Goal: Answer question/provide support

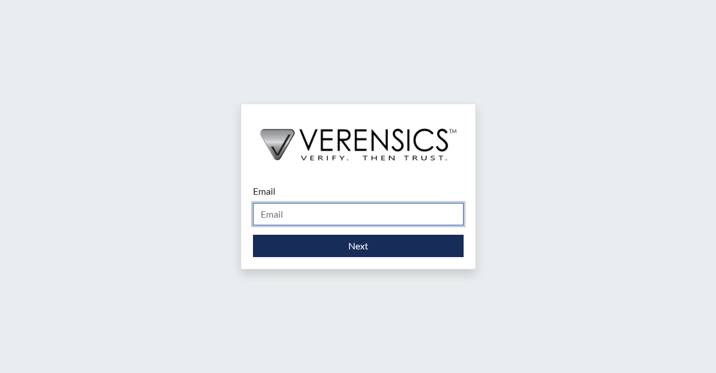
click at [314, 216] on input "Email" at bounding box center [358, 214] width 211 height 22
click at [358, 213] on input "Email" at bounding box center [358, 214] width 211 height 22
type input "[PERSON_NAME][EMAIL_ADDRESS][PERSON_NAME][DOMAIN_NAME]"
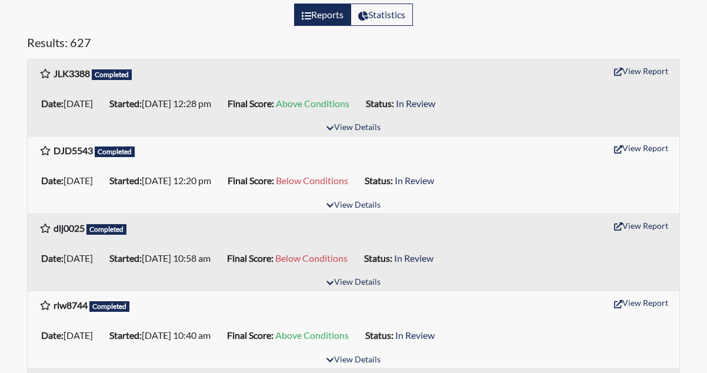
scroll to position [176, 0]
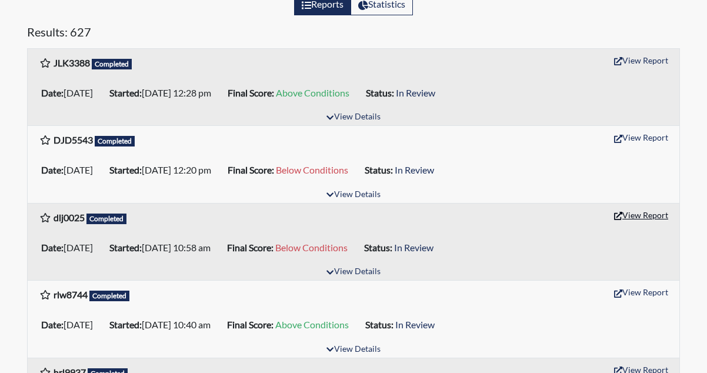
click at [655, 213] on button "View Report" at bounding box center [641, 215] width 65 height 18
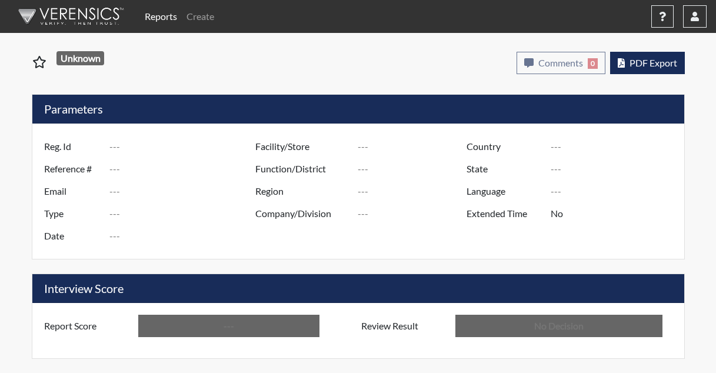
type input "dlj0025"
type input "50913"
type input "---"
type input "Corrections Pre-Employment"
type input "[DATE]"
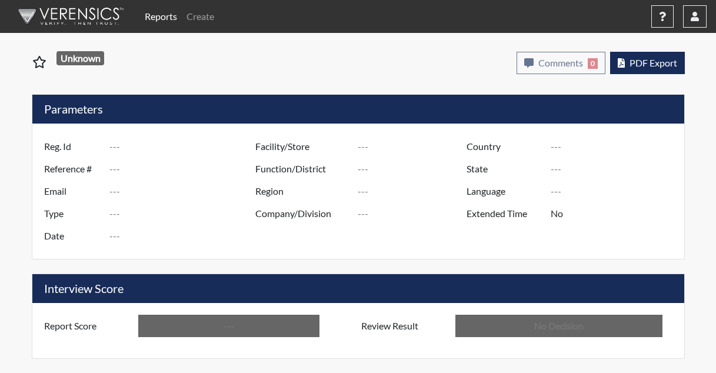
type input "[PERSON_NAME]"
type input "[GEOGRAPHIC_DATA]"
type input "[US_STATE]"
type input "English"
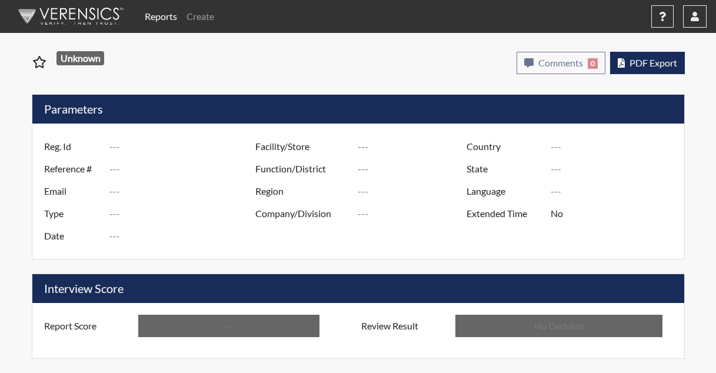
type input "Below Conditions"
type input "In Review"
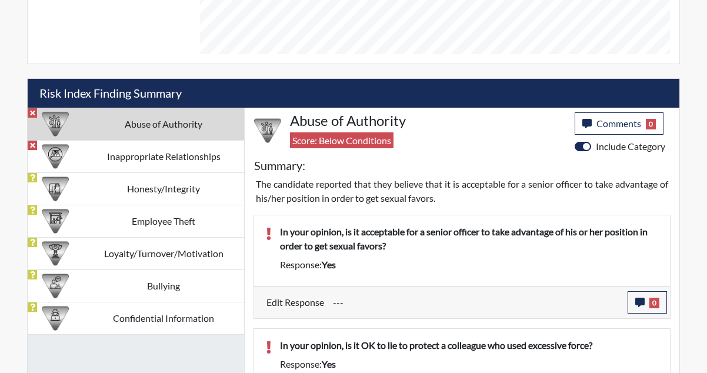
scroll to position [647, 0]
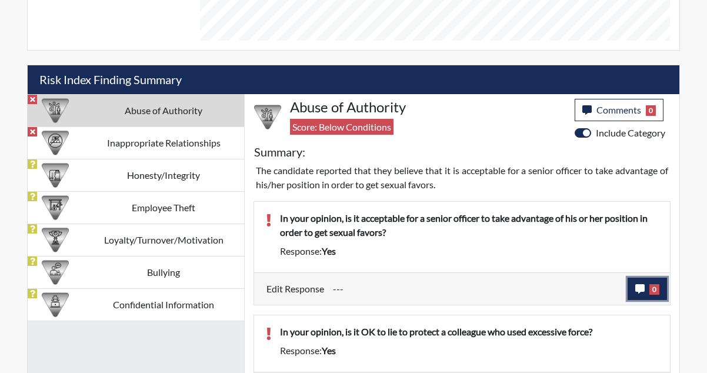
click at [652, 293] on span "0" at bounding box center [654, 289] width 10 height 11
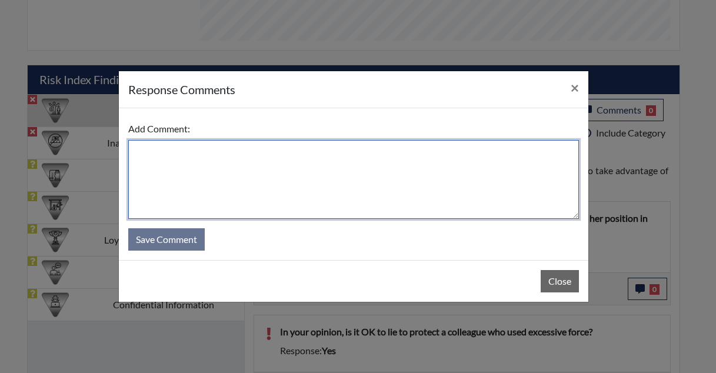
click at [305, 188] on textarea at bounding box center [353, 179] width 450 height 79
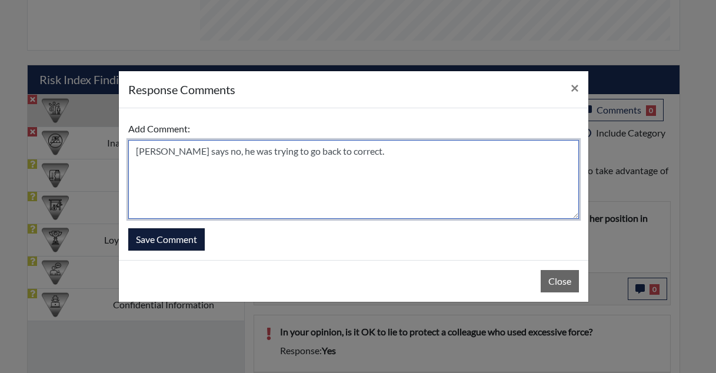
type textarea "[PERSON_NAME] says no, he was trying to go back to correct."
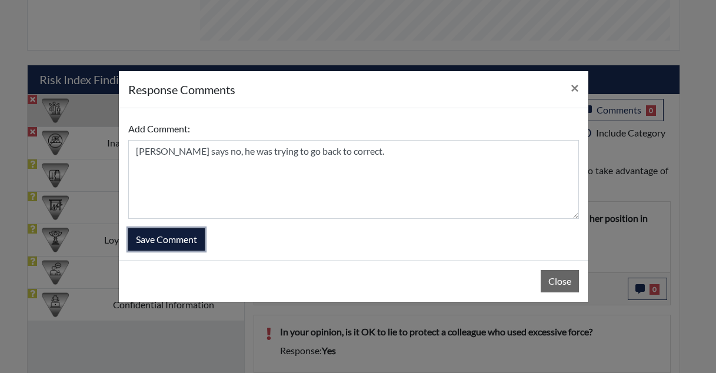
click at [176, 242] on button "Save Comment" at bounding box center [166, 239] width 76 height 22
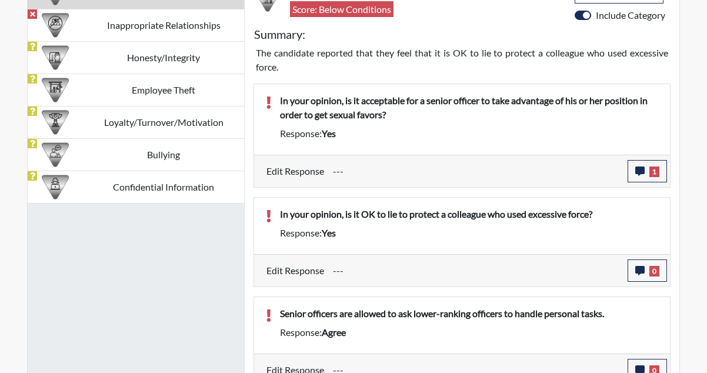
scroll to position [823, 0]
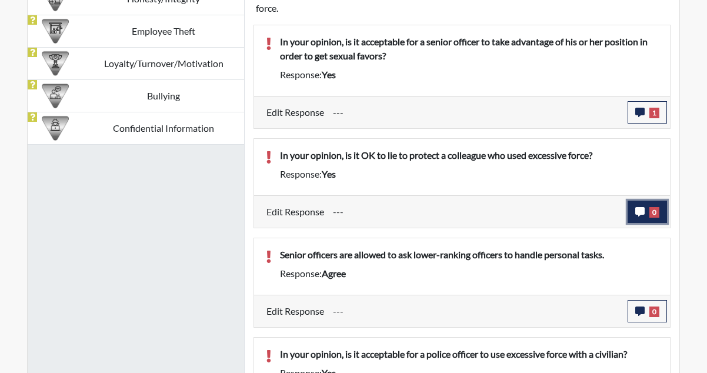
click at [649, 215] on span "0" at bounding box center [654, 212] width 10 height 11
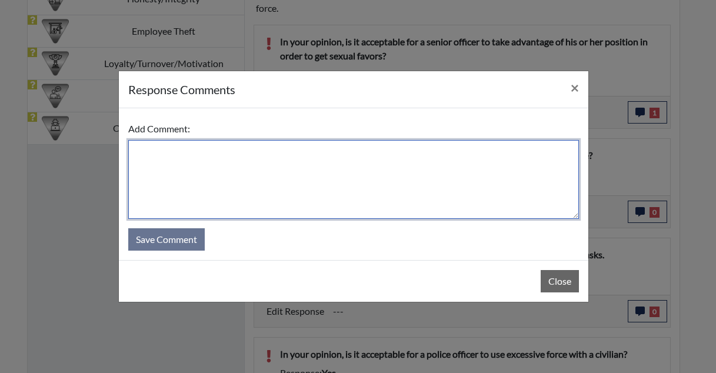
click at [359, 161] on textarea at bounding box center [353, 179] width 450 height 79
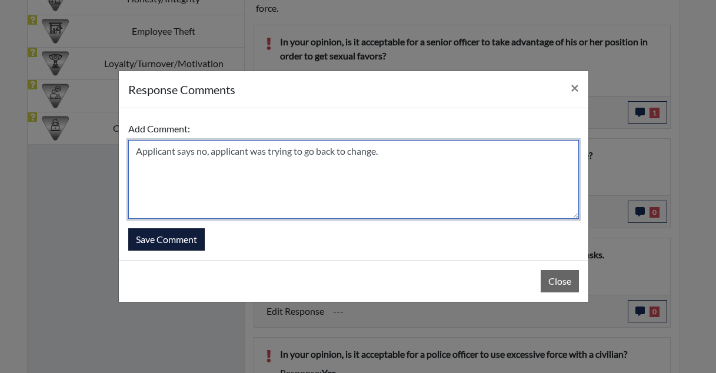
type textarea "Applicant says no, applicant was trying to go back to change."
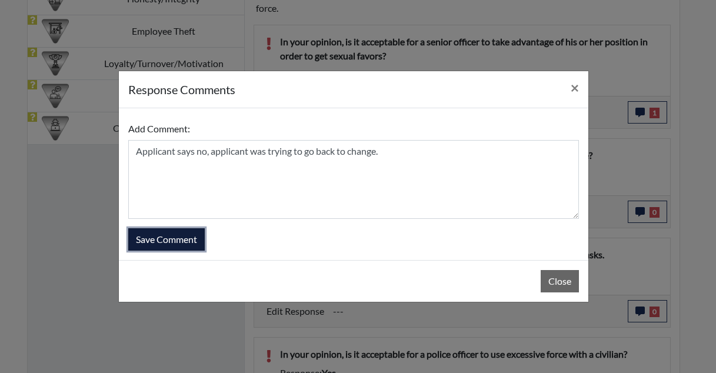
click at [182, 242] on button "Save Comment" at bounding box center [166, 239] width 76 height 22
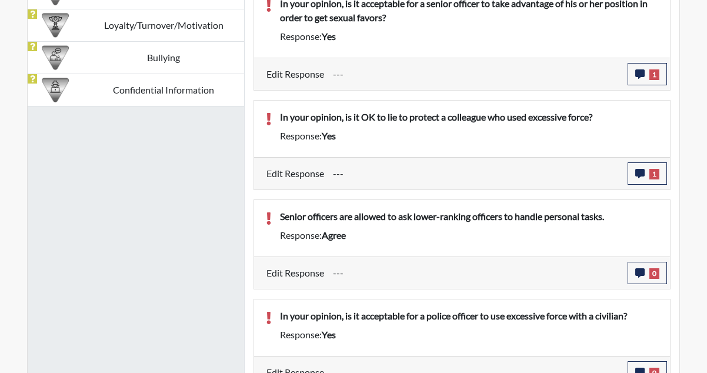
scroll to position [878, 0]
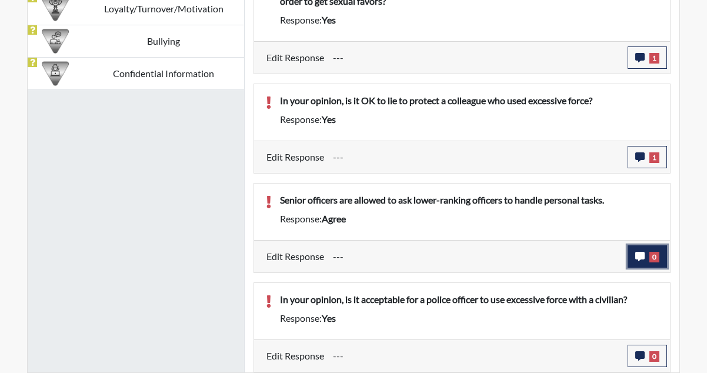
click at [659, 252] on span "0" at bounding box center [654, 257] width 10 height 11
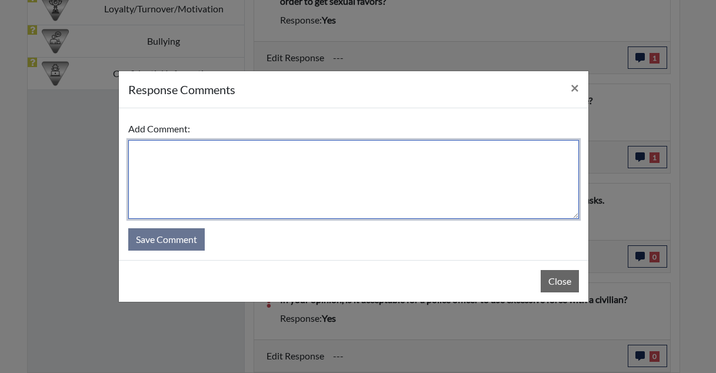
click at [404, 189] on textarea at bounding box center [353, 179] width 450 height 79
type textarea "A"
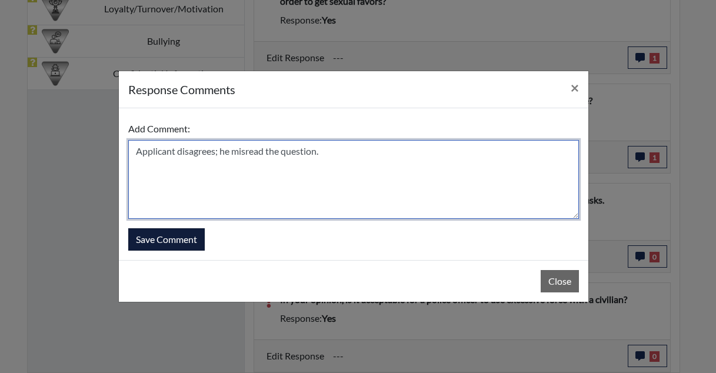
type textarea "Applicant disagrees; he misread the question."
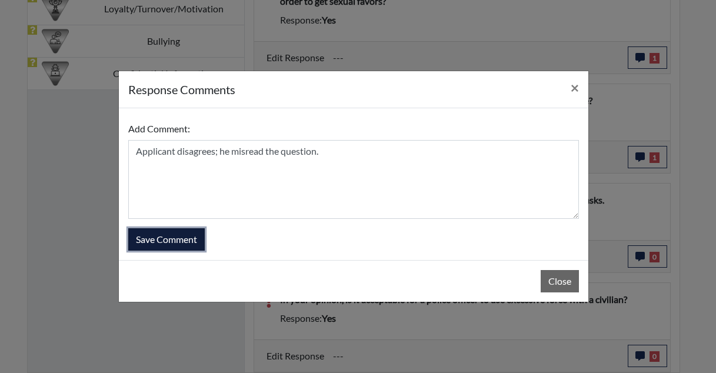
click at [185, 238] on button "Save Comment" at bounding box center [166, 239] width 76 height 22
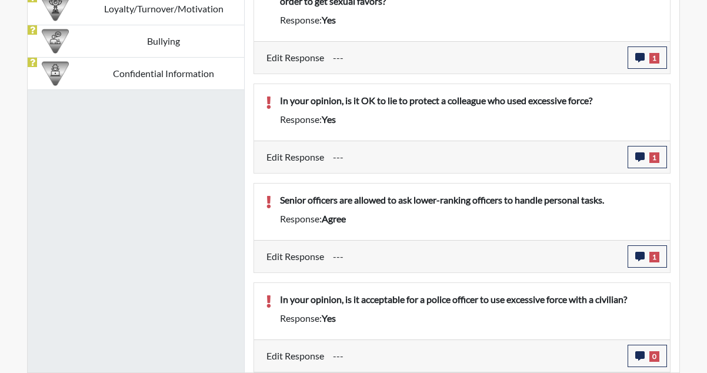
scroll to position [195, 489]
click at [640, 346] on button "0" at bounding box center [646, 356] width 39 height 22
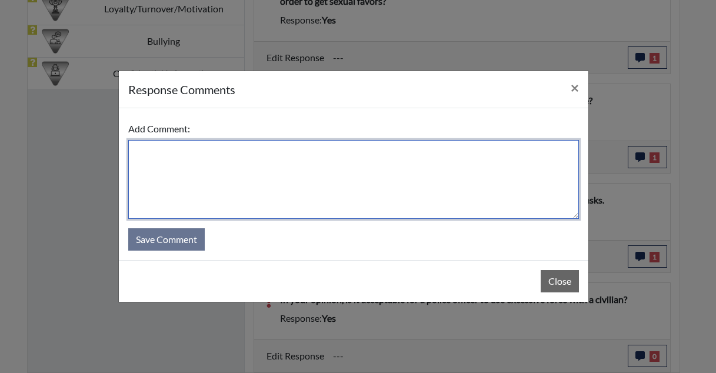
click at [267, 192] on textarea at bounding box center [353, 179] width 450 height 79
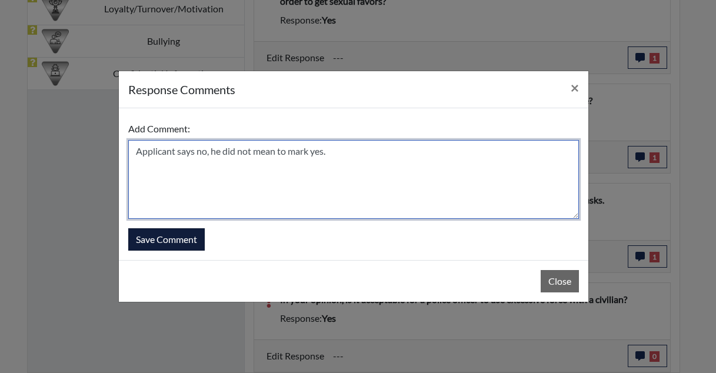
type textarea "Applicant says no, he did not mean to mark yes."
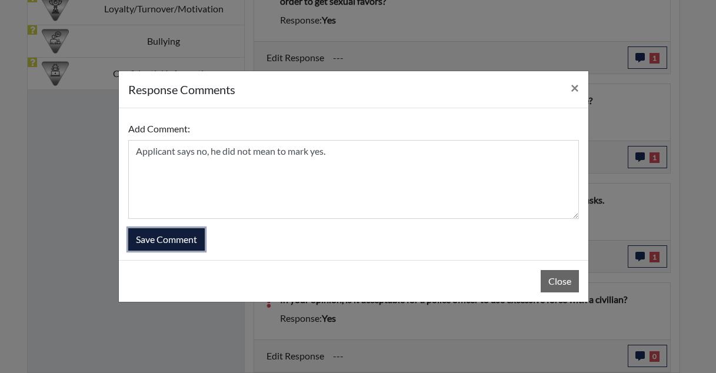
click at [143, 235] on button "Save Comment" at bounding box center [166, 239] width 76 height 22
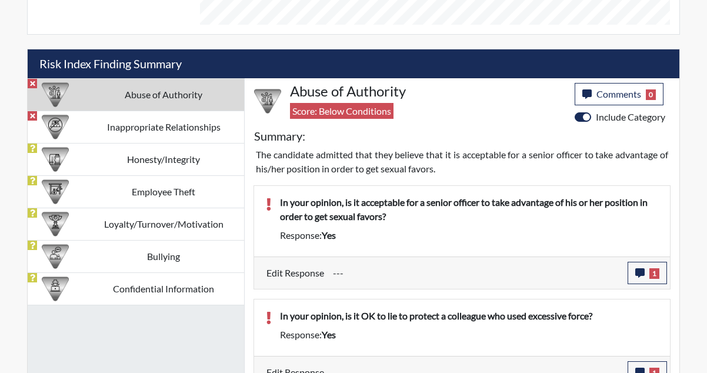
scroll to position [643, 0]
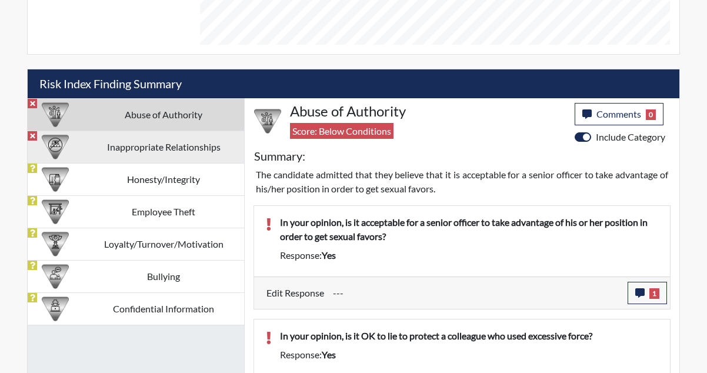
click at [80, 161] on div at bounding box center [55, 147] width 55 height 32
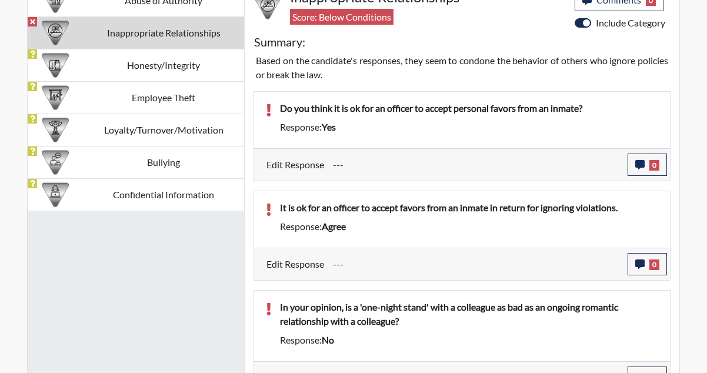
scroll to position [760, 0]
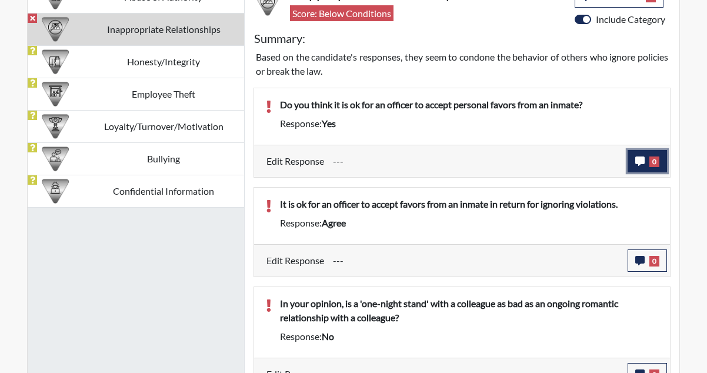
click at [648, 159] on button "0" at bounding box center [646, 161] width 39 height 22
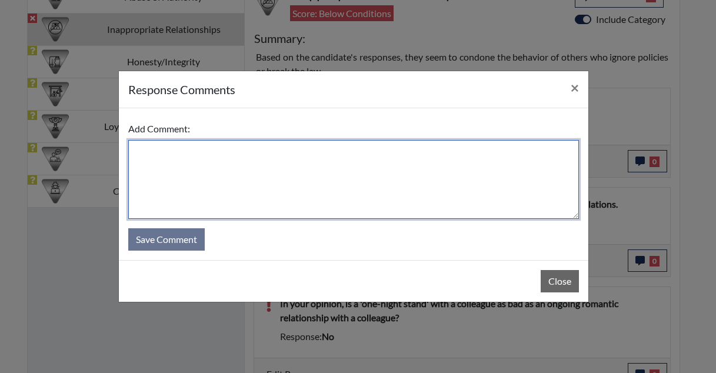
click at [374, 160] on textarea at bounding box center [353, 179] width 450 height 79
type textarea "Applicant says no, he misread the question."
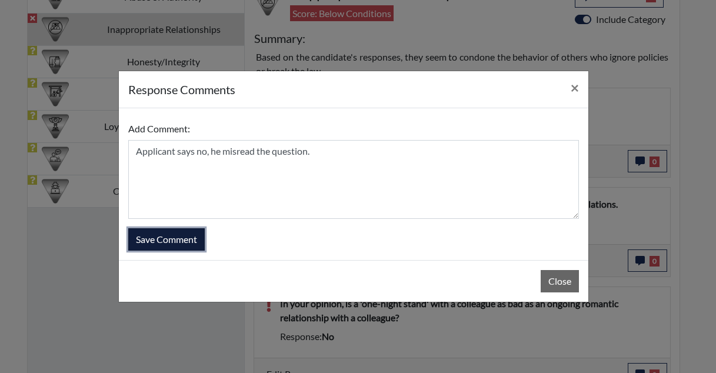
click at [179, 238] on button "Save Comment" at bounding box center [166, 239] width 76 height 22
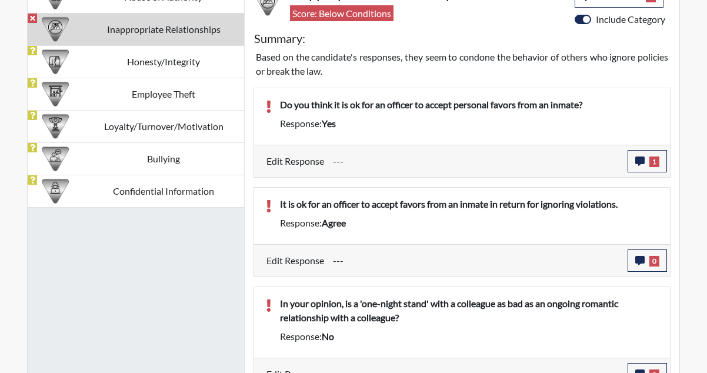
scroll to position [779, 0]
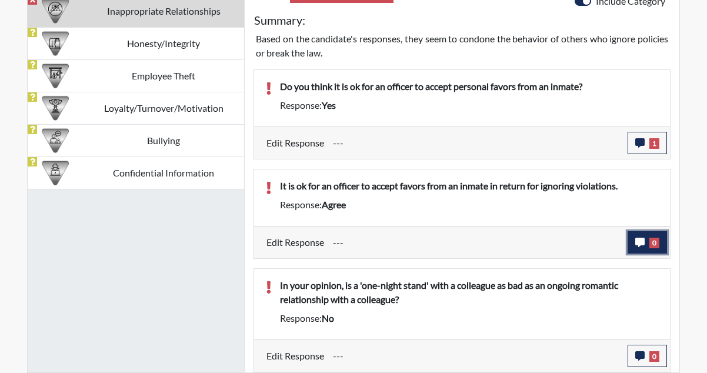
click at [648, 237] on button "0" at bounding box center [646, 242] width 39 height 22
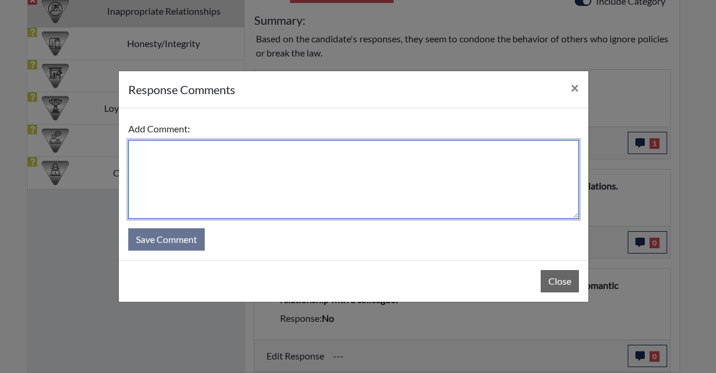
click at [369, 166] on textarea at bounding box center [353, 179] width 450 height 79
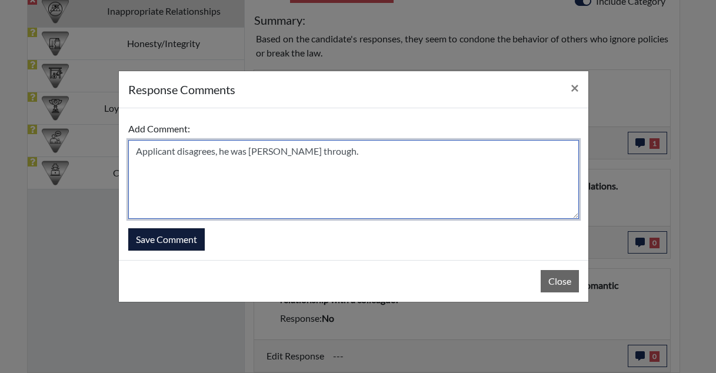
type textarea "Applicant disagrees, he was [PERSON_NAME] through."
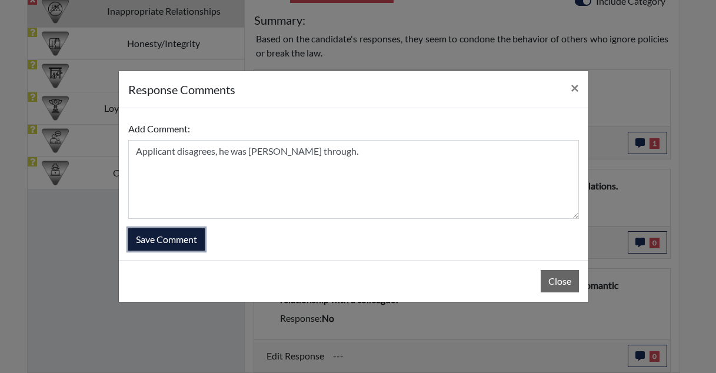
click at [177, 241] on button "Save Comment" at bounding box center [166, 239] width 76 height 22
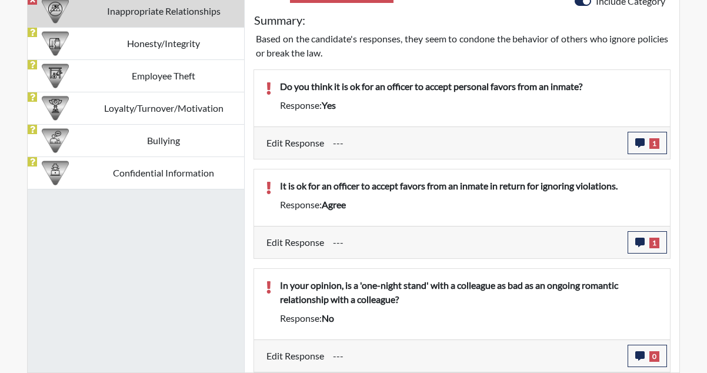
scroll to position [195, 489]
click at [656, 362] on button "0" at bounding box center [646, 356] width 39 height 22
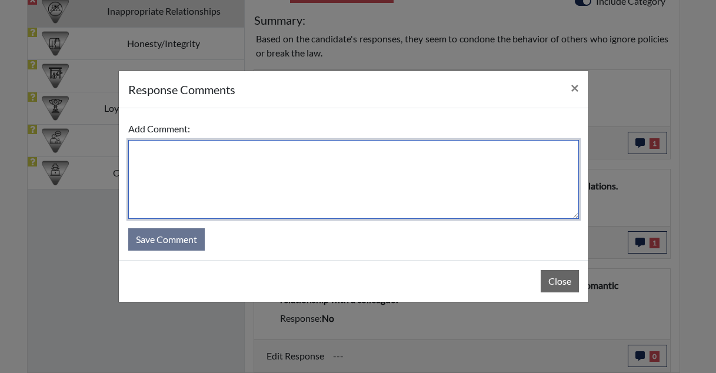
click at [267, 193] on textarea at bounding box center [353, 179] width 450 height 79
type textarea "Applicant says no"
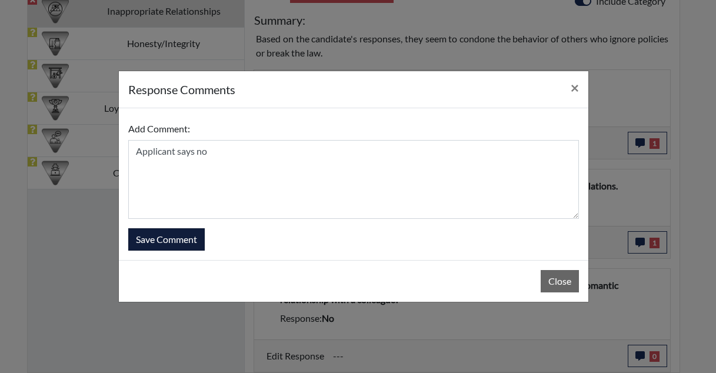
click at [170, 227] on form "Add Comment: Applicant says no Save Comment" at bounding box center [353, 184] width 450 height 133
click at [170, 235] on button "Save Comment" at bounding box center [166, 239] width 76 height 22
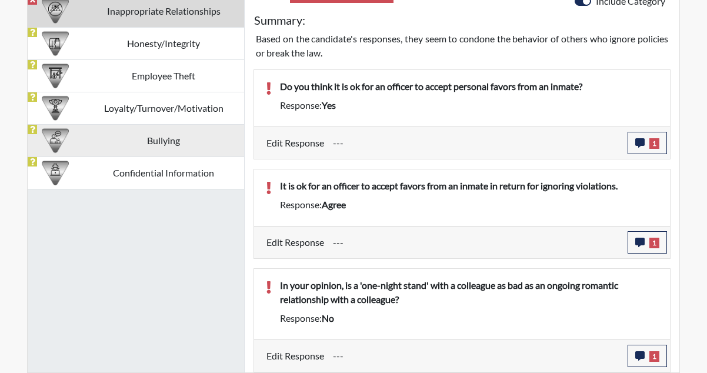
click at [161, 129] on td "Bullying" at bounding box center [163, 140] width 161 height 32
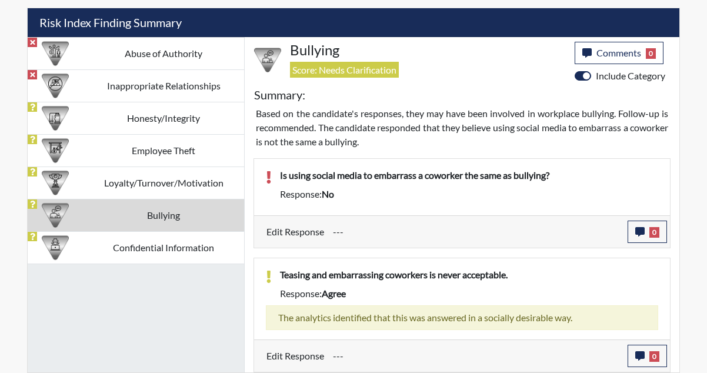
scroll to position [704, 0]
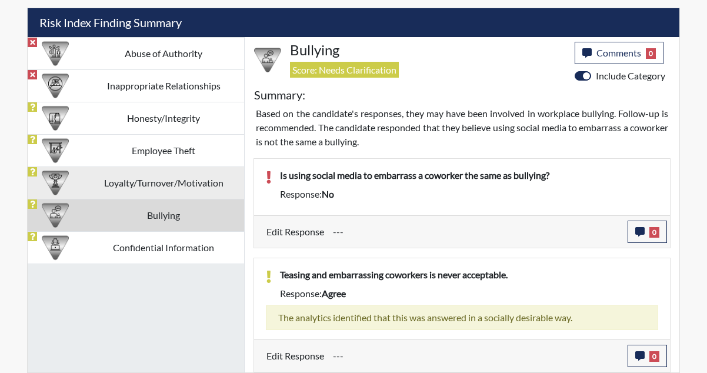
click at [204, 186] on td "Loyalty/Turnover/Motivation" at bounding box center [163, 182] width 161 height 32
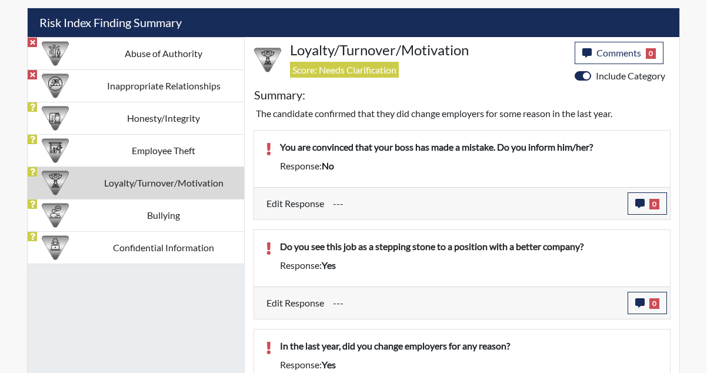
scroll to position [779, 0]
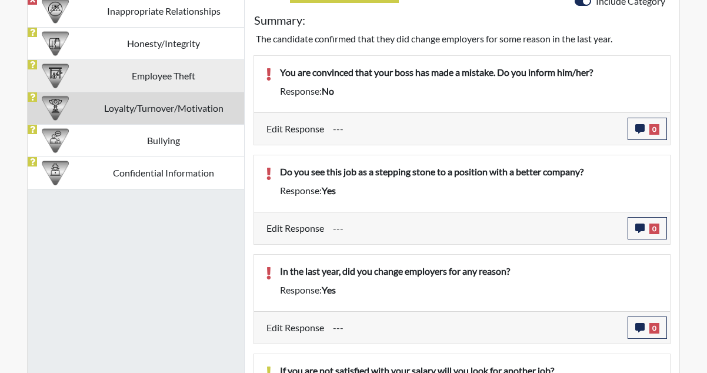
click at [179, 88] on td "Employee Theft" at bounding box center [163, 75] width 161 height 32
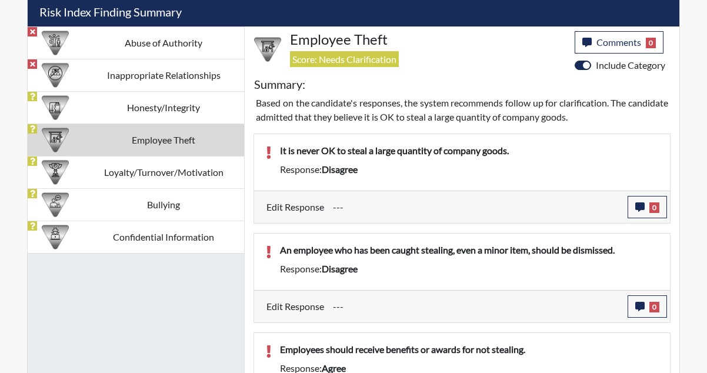
scroll to position [712, 0]
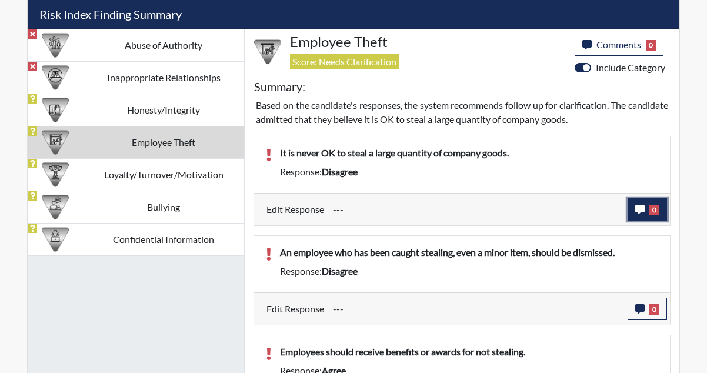
click at [658, 208] on span "0" at bounding box center [654, 210] width 10 height 11
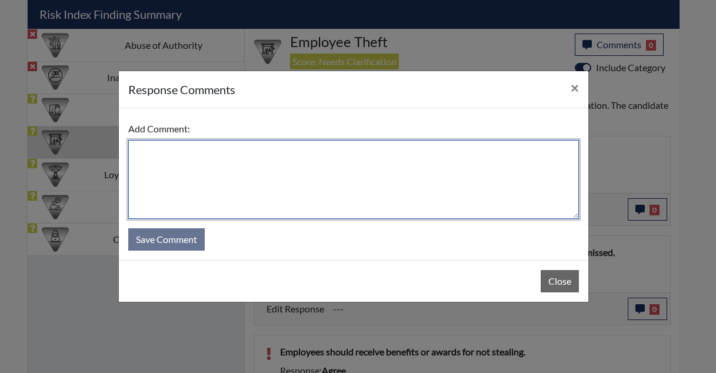
click at [246, 158] on textarea at bounding box center [353, 179] width 450 height 79
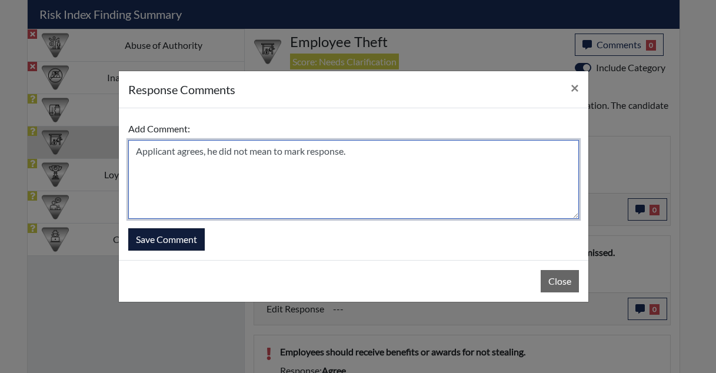
type textarea "Applicant agrees, he did not mean to mark response."
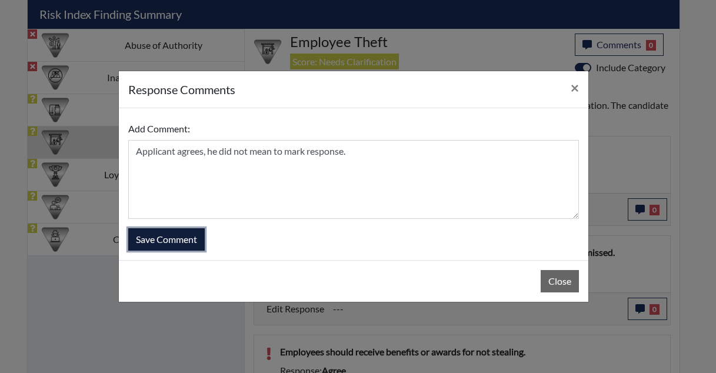
click at [171, 237] on button "Save Comment" at bounding box center [166, 239] width 76 height 22
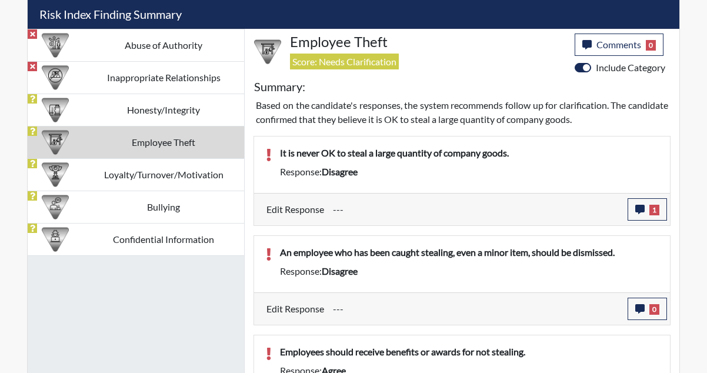
scroll to position [771, 0]
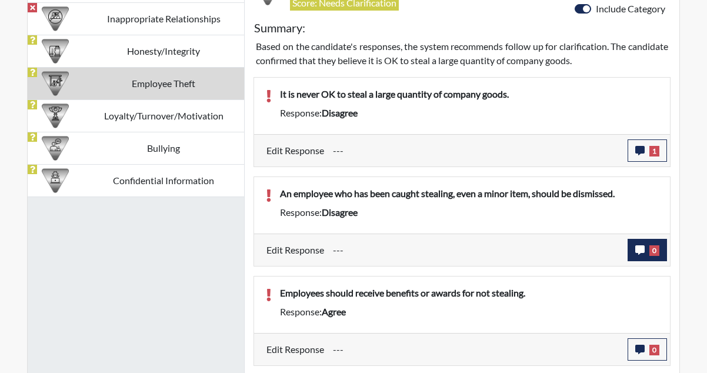
click at [626, 258] on div "---" at bounding box center [475, 250] width 303 height 22
click at [641, 253] on icon "button" at bounding box center [639, 249] width 9 height 9
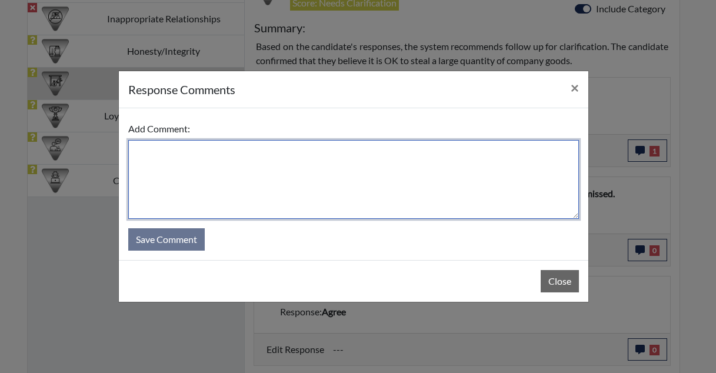
click at [296, 144] on textarea at bounding box center [353, 179] width 450 height 79
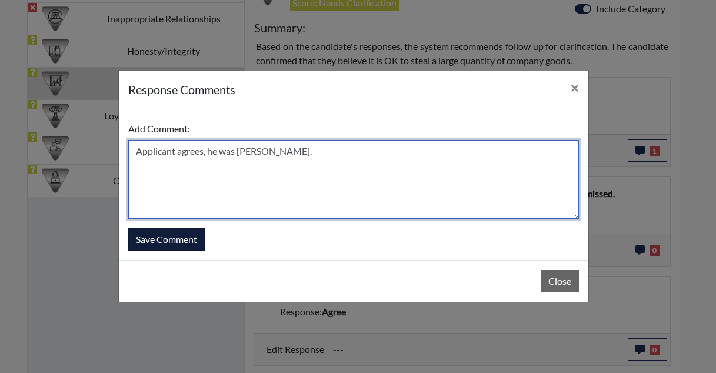
type textarea "Applicant agrees, he was [PERSON_NAME]."
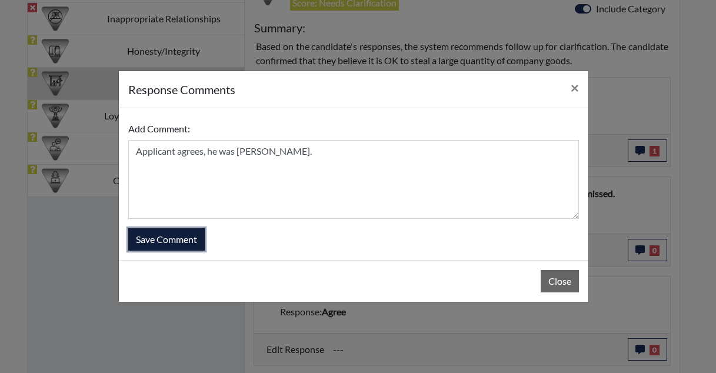
click at [180, 244] on button "Save Comment" at bounding box center [166, 239] width 76 height 22
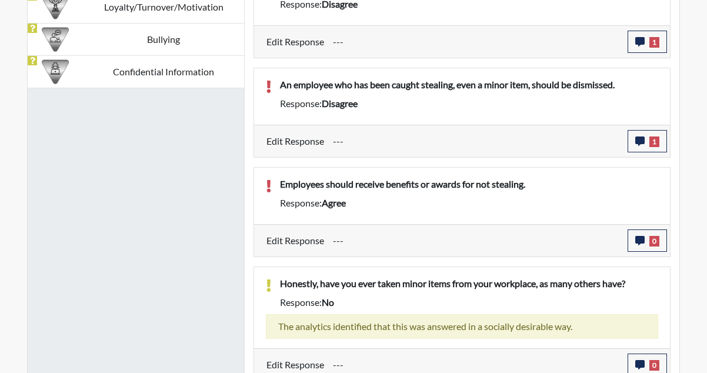
scroll to position [889, 0]
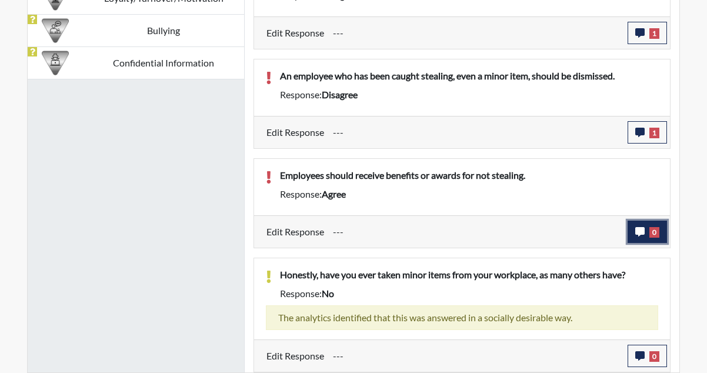
click at [646, 233] on button "0" at bounding box center [646, 232] width 39 height 22
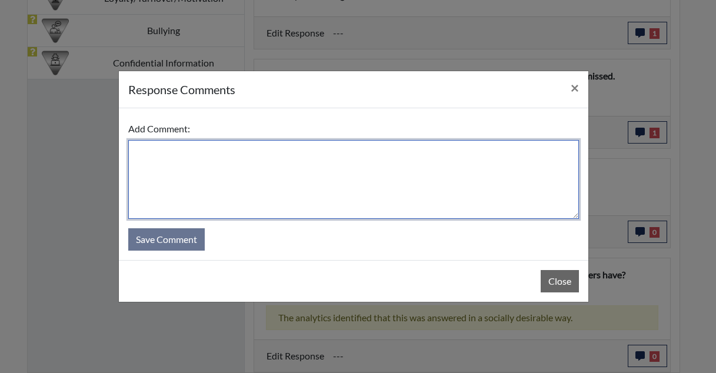
click at [388, 175] on textarea at bounding box center [353, 179] width 450 height 79
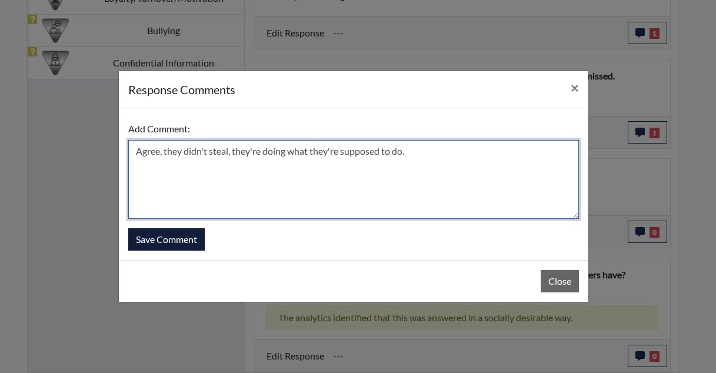
type textarea "Agree, they didn't steal, they're doing what they're supposed to do."
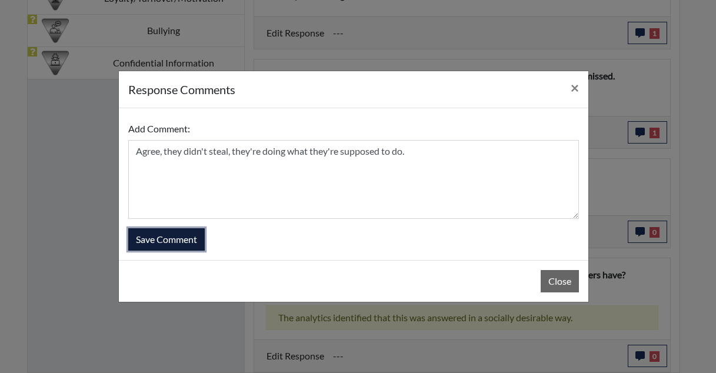
click at [162, 247] on button "Save Comment" at bounding box center [166, 239] width 76 height 22
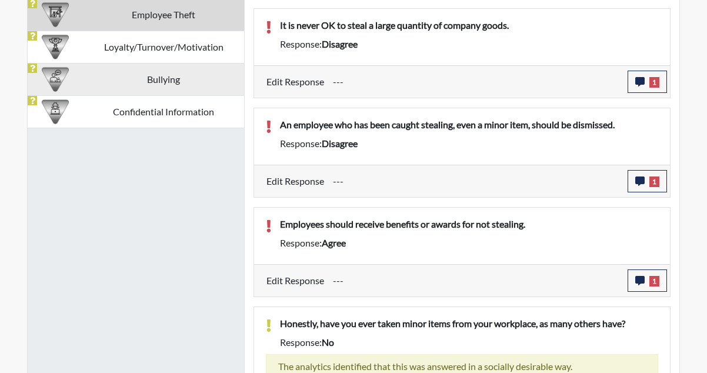
scroll to position [771, 0]
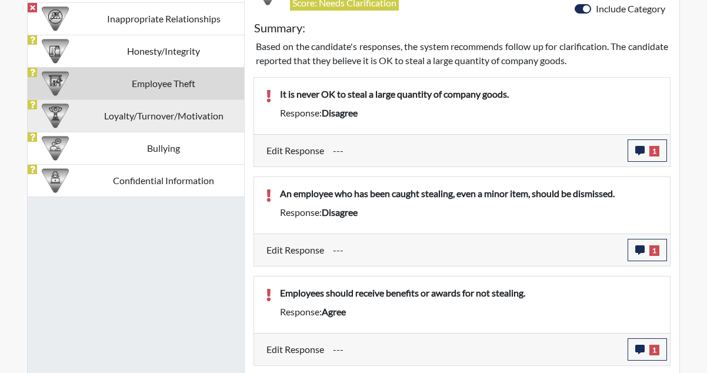
click at [129, 125] on td "Loyalty/Turnover/Motivation" at bounding box center [163, 115] width 161 height 32
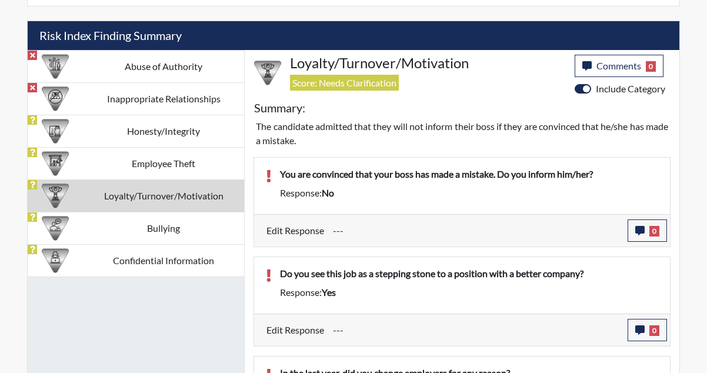
scroll to position [712, 0]
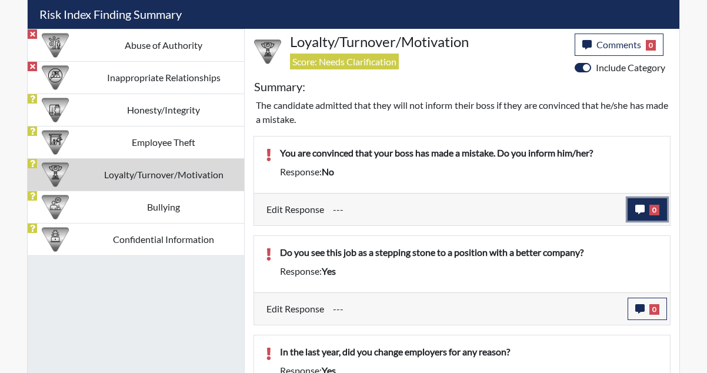
click at [642, 202] on button "0" at bounding box center [646, 209] width 39 height 22
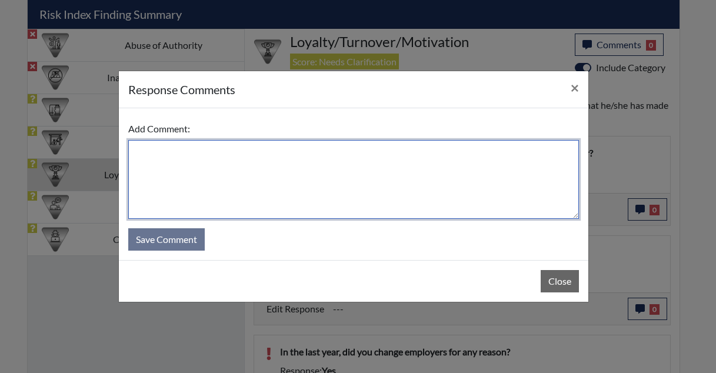
click at [342, 179] on textarea at bounding box center [353, 179] width 450 height 79
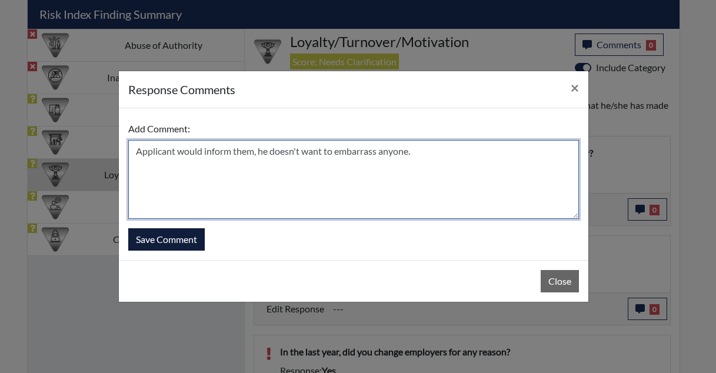
type textarea "Applicant would inform them, he doesn't want to embarrass anyone."
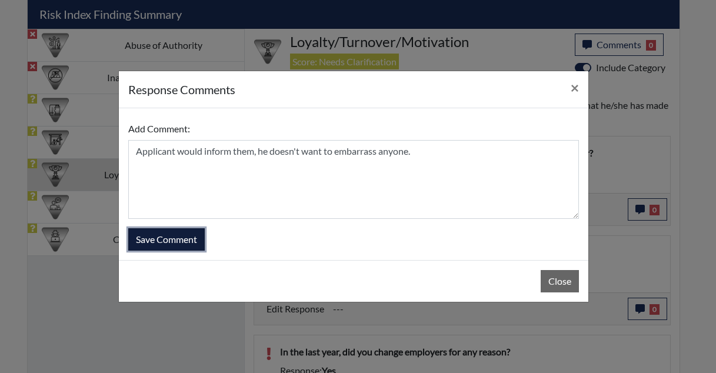
click at [145, 248] on button "Save Comment" at bounding box center [166, 239] width 76 height 22
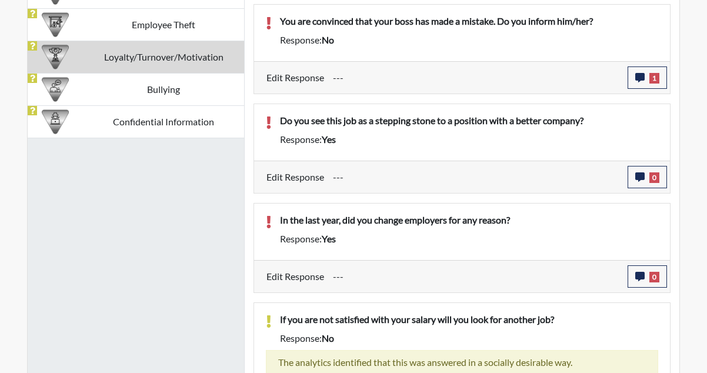
scroll to position [195, 489]
click at [653, 175] on span "0" at bounding box center [654, 177] width 10 height 11
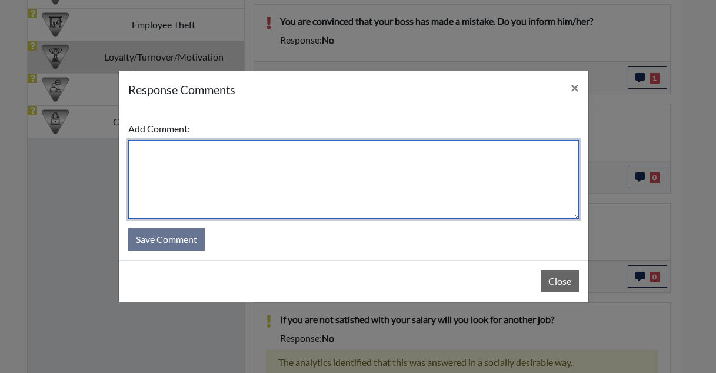
click at [340, 155] on textarea at bounding box center [353, 179] width 450 height 79
type textarea "Applicant says yes."
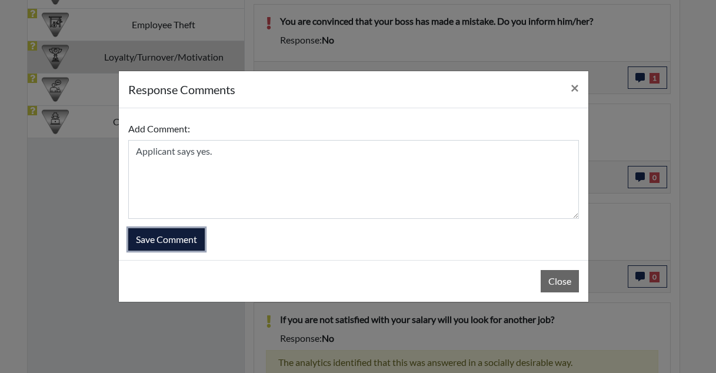
click at [195, 250] on button "Save Comment" at bounding box center [166, 239] width 76 height 22
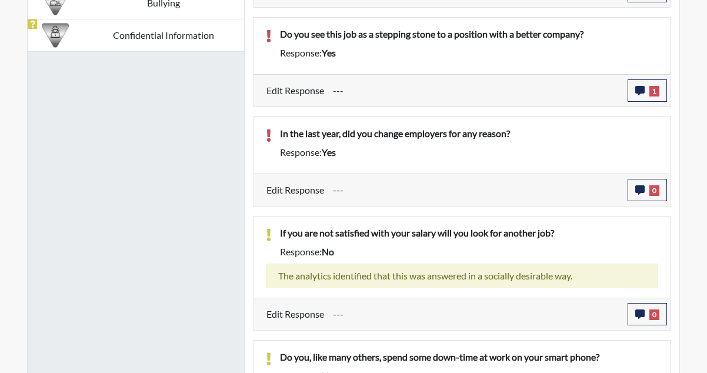
scroll to position [947, 0]
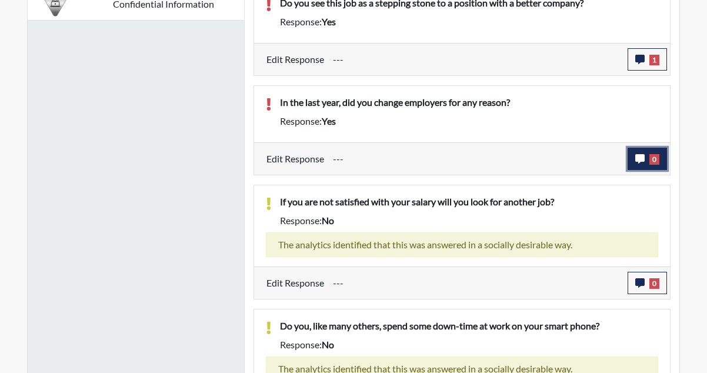
click at [653, 165] on button "0" at bounding box center [646, 159] width 39 height 22
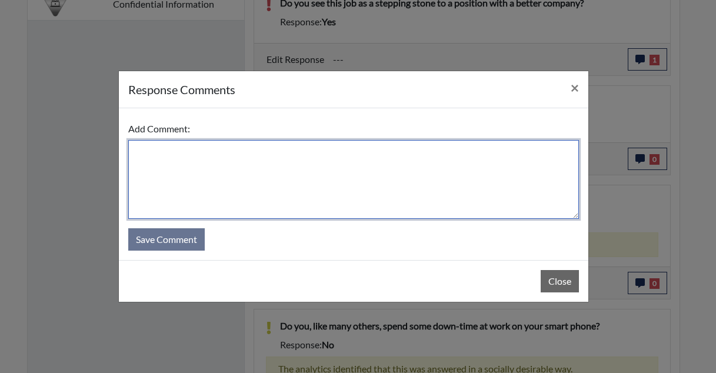
click at [386, 176] on textarea at bounding box center [353, 179] width 450 height 79
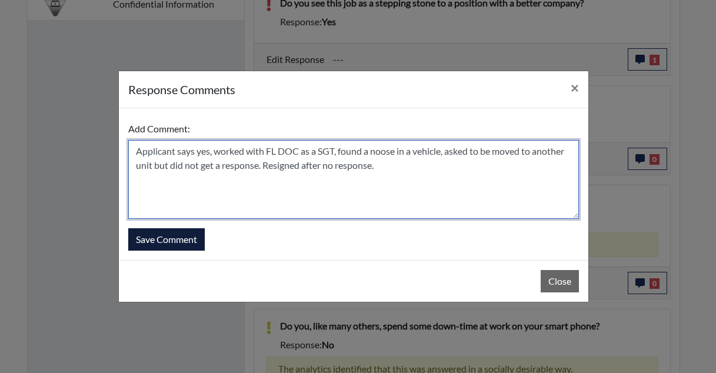
type textarea "Applicant says yes, worked with FL DOC as a SGT, found a noose in a vehicle, as…"
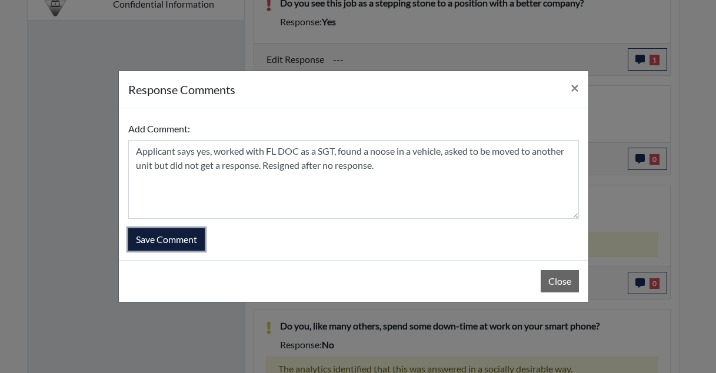
click at [172, 244] on button "Save Comment" at bounding box center [166, 239] width 76 height 22
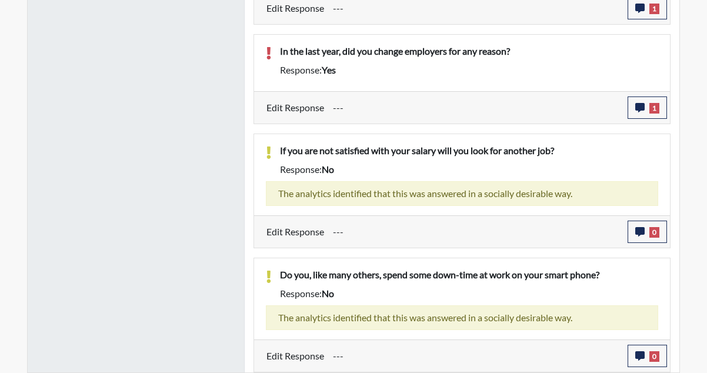
scroll to position [704, 0]
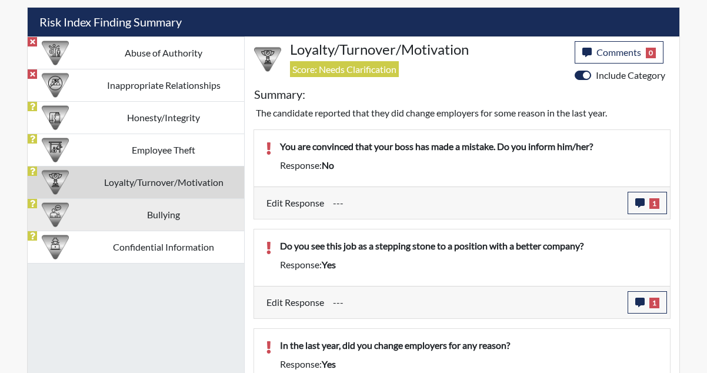
click at [162, 216] on td "Bullying" at bounding box center [163, 214] width 161 height 32
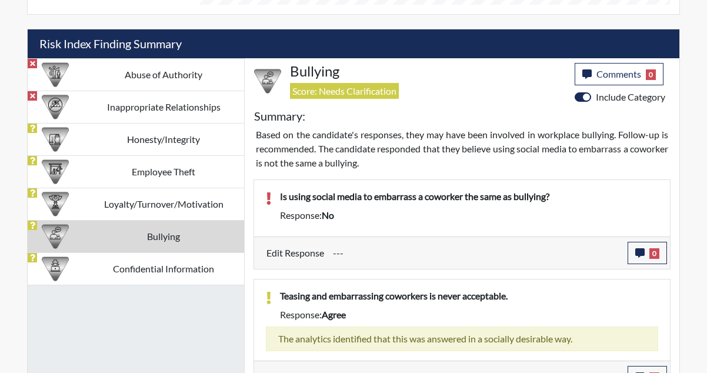
scroll to position [704, 0]
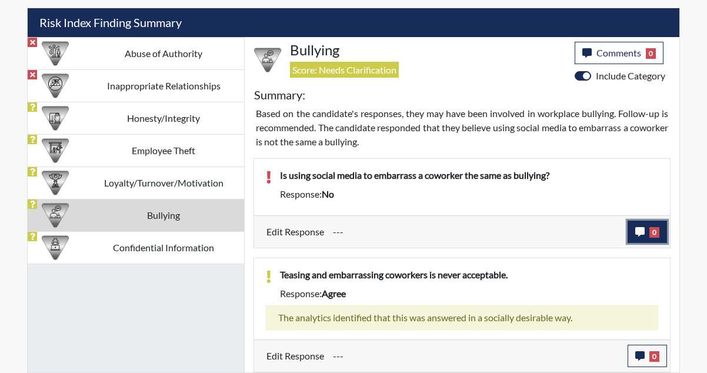
click at [649, 231] on span "0" at bounding box center [654, 232] width 10 height 11
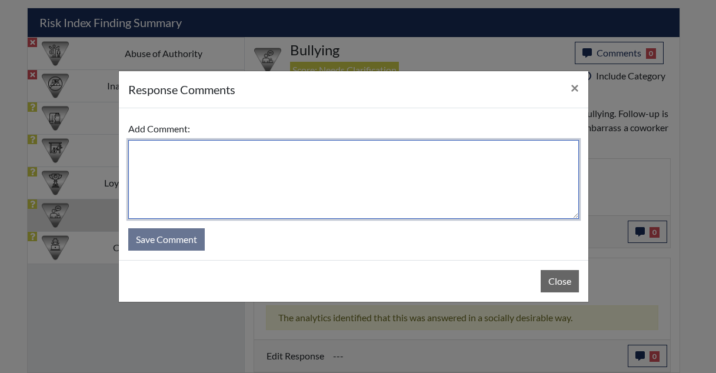
click at [404, 177] on textarea at bounding box center [353, 179] width 450 height 79
type textarea "Applicant says yes."
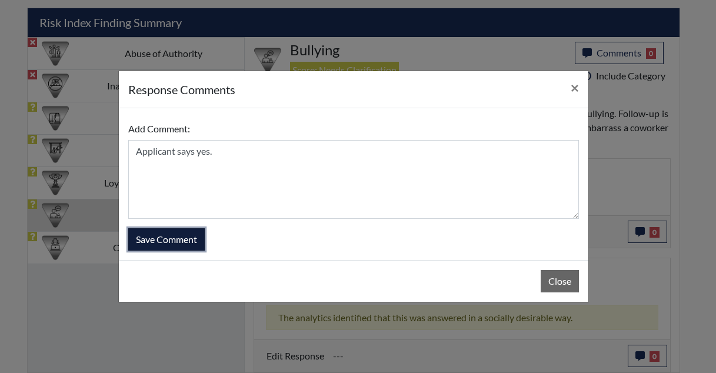
click at [153, 243] on button "Save Comment" at bounding box center [166, 239] width 76 height 22
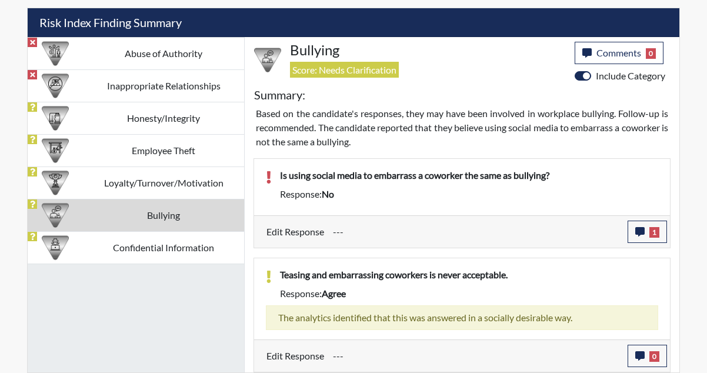
scroll to position [195, 489]
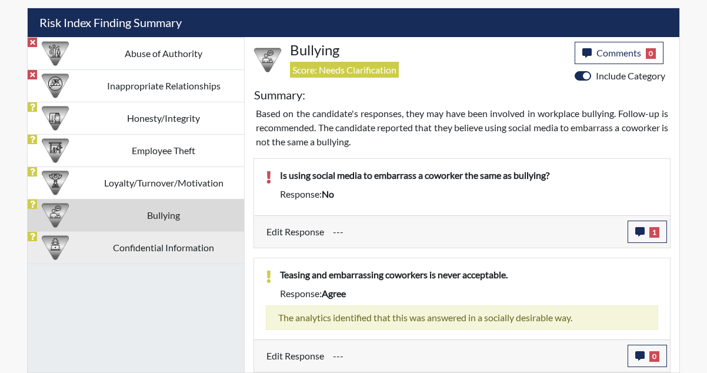
click at [141, 258] on td "Confidential Information" at bounding box center [163, 247] width 161 height 32
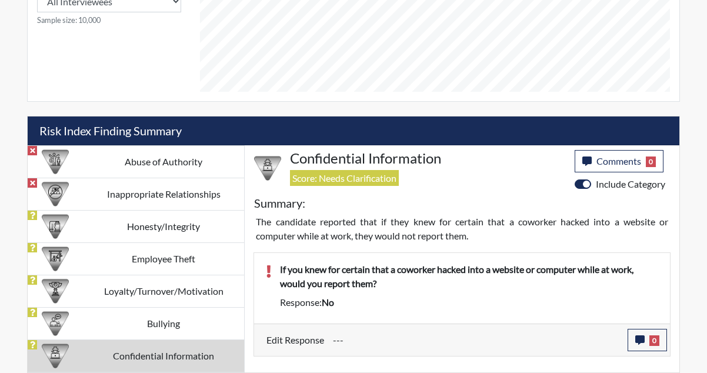
scroll to position [596, 0]
click at [652, 341] on span "0" at bounding box center [654, 340] width 10 height 11
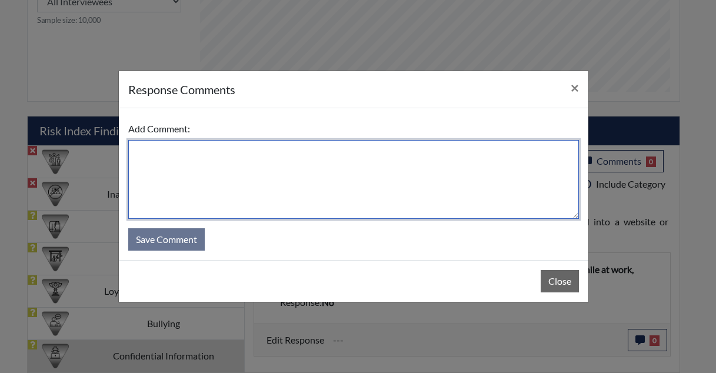
click at [306, 185] on textarea at bounding box center [353, 179] width 450 height 79
type textarea "Applicant says yes."
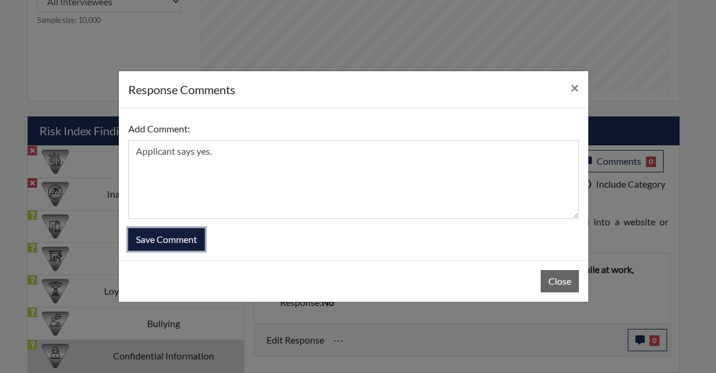
click at [154, 234] on button "Save Comment" at bounding box center [166, 239] width 76 height 22
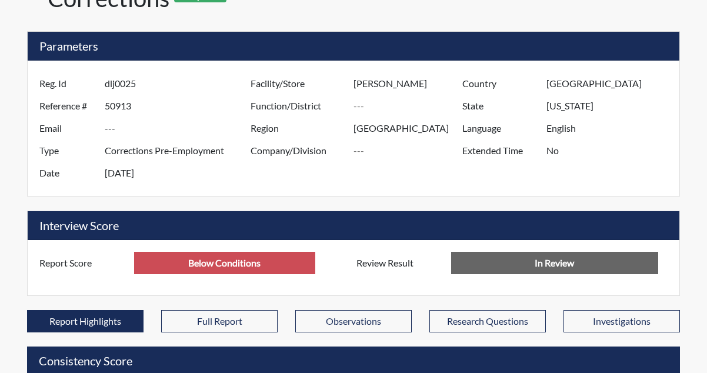
scroll to position [0, 0]
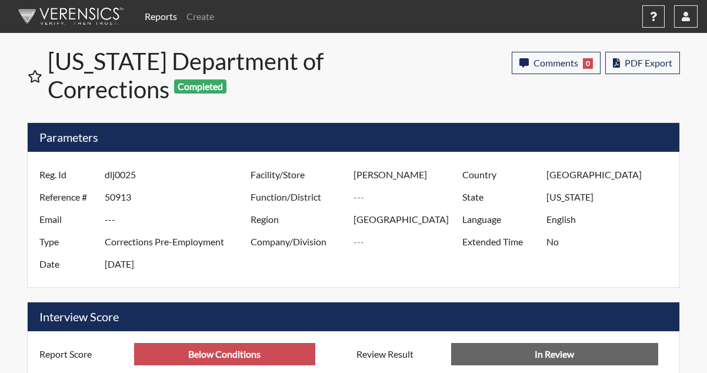
click at [111, 174] on input "dlj0025" at bounding box center [179, 174] width 149 height 22
drag, startPoint x: 106, startPoint y: 175, endPoint x: 153, endPoint y: 176, distance: 47.1
click at [153, 176] on input "dlj0025" at bounding box center [179, 174] width 149 height 22
